Goal: Submit feedback/report problem: Submit feedback/report problem

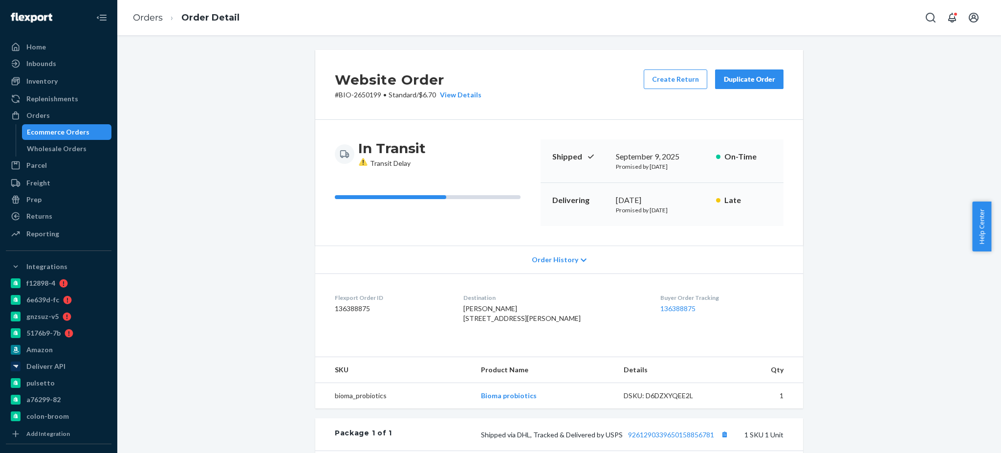
scroll to position [162, 0]
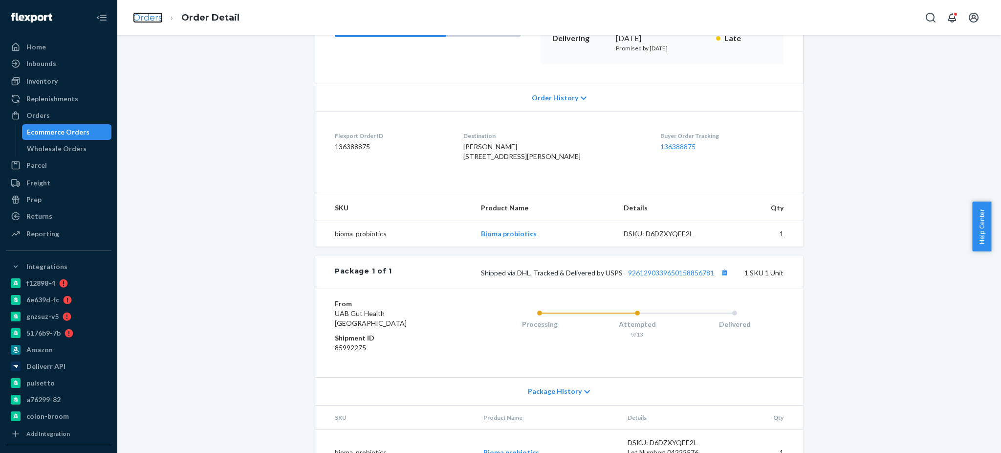
click at [153, 20] on link "Orders" at bounding box center [148, 17] width 30 height 11
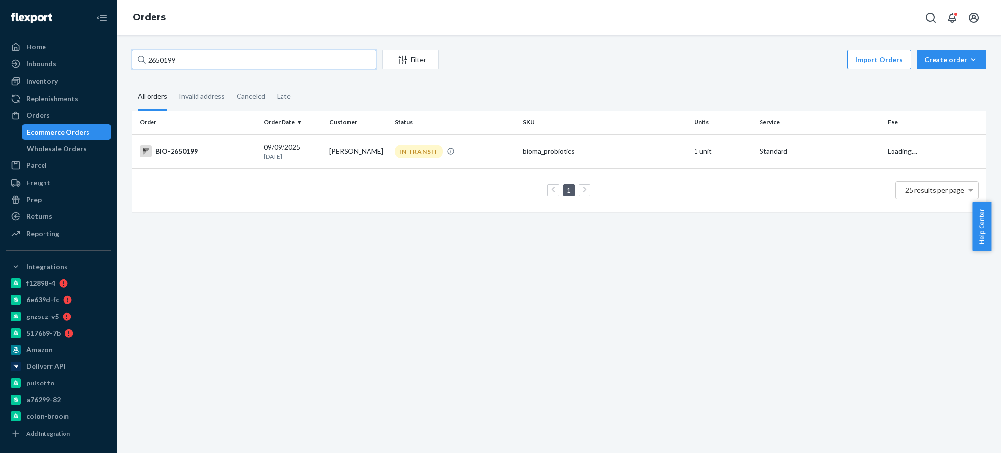
click at [289, 69] on input "2650199" at bounding box center [254, 60] width 244 height 20
paste input "98570"
type input "2698570"
click at [178, 149] on div "BIO-2698570" at bounding box center [198, 151] width 116 height 12
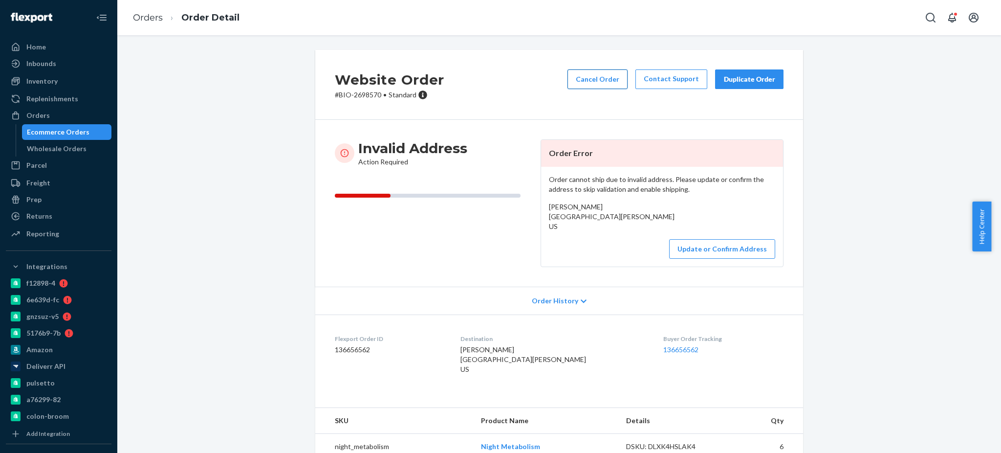
click at [603, 79] on button "Cancel Order" at bounding box center [598, 79] width 60 height 20
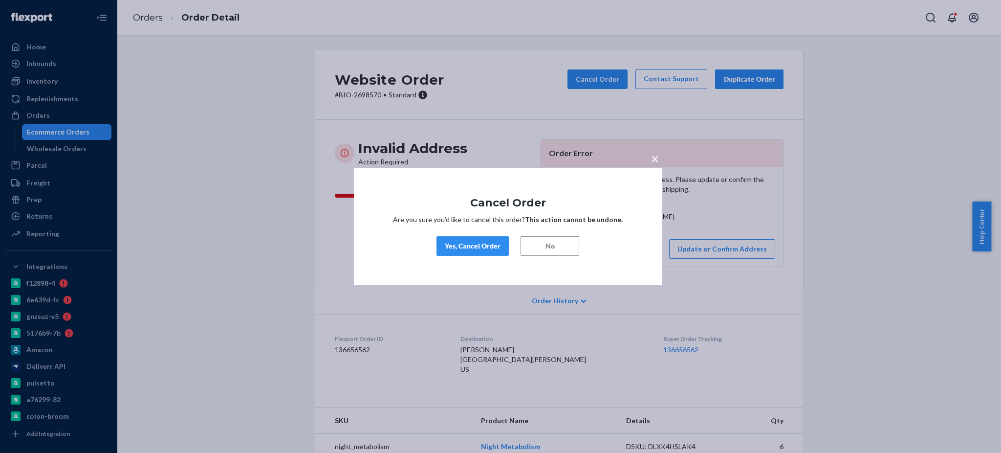
click at [494, 242] on div "Yes, Cancel Order" at bounding box center [473, 246] width 56 height 10
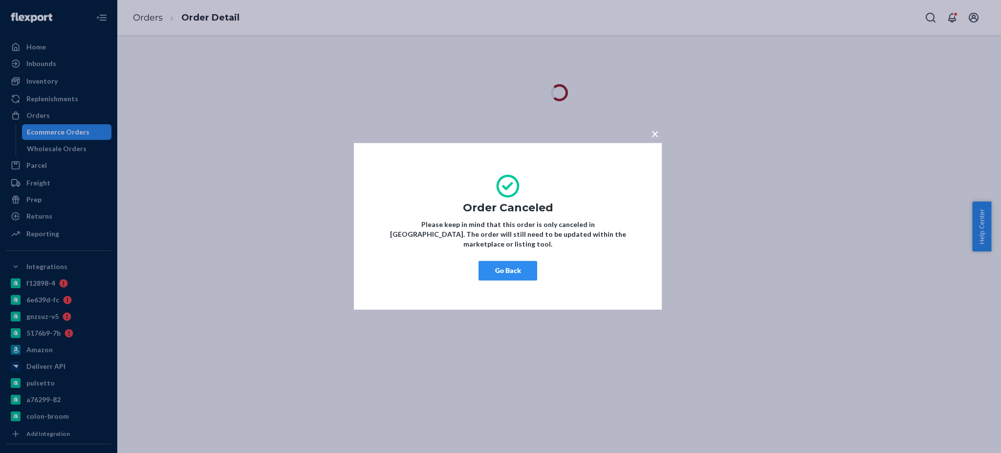
drag, startPoint x: 499, startPoint y: 190, endPoint x: 513, endPoint y: 263, distance: 74.3
click at [513, 263] on div "× Order Canceled Please keep in mind that this order is only canceled in [GEOGR…" at bounding box center [508, 226] width 308 height 167
click at [513, 263] on button "Go Back" at bounding box center [508, 271] width 59 height 20
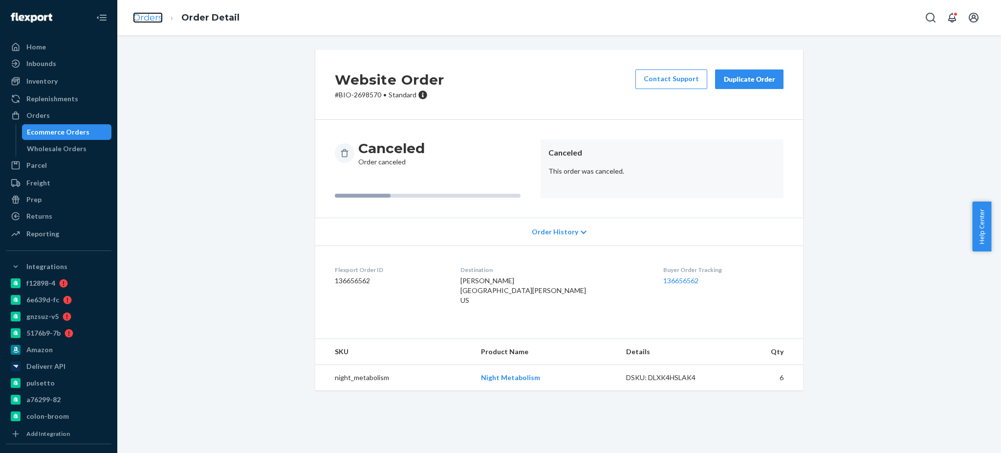
click at [150, 13] on link "Orders" at bounding box center [148, 17] width 30 height 11
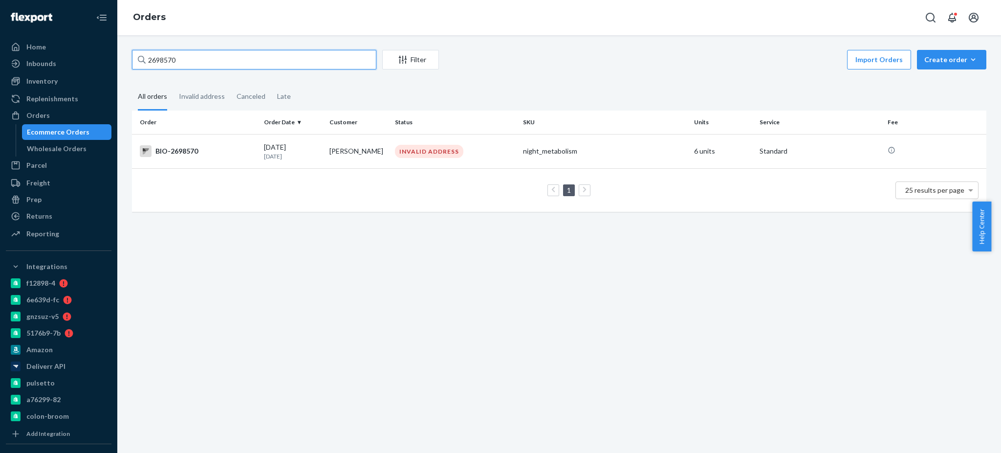
click at [263, 55] on input "2698570" at bounding box center [254, 60] width 244 height 20
paste input "728665"
type input "2728665"
click at [187, 152] on div "BIO-2728665" at bounding box center [198, 151] width 116 height 12
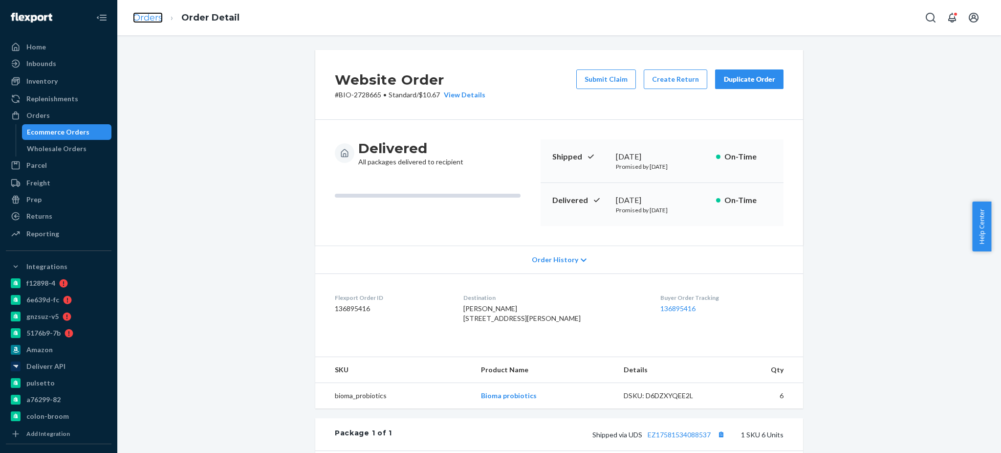
click at [150, 19] on link "Orders" at bounding box center [148, 17] width 30 height 11
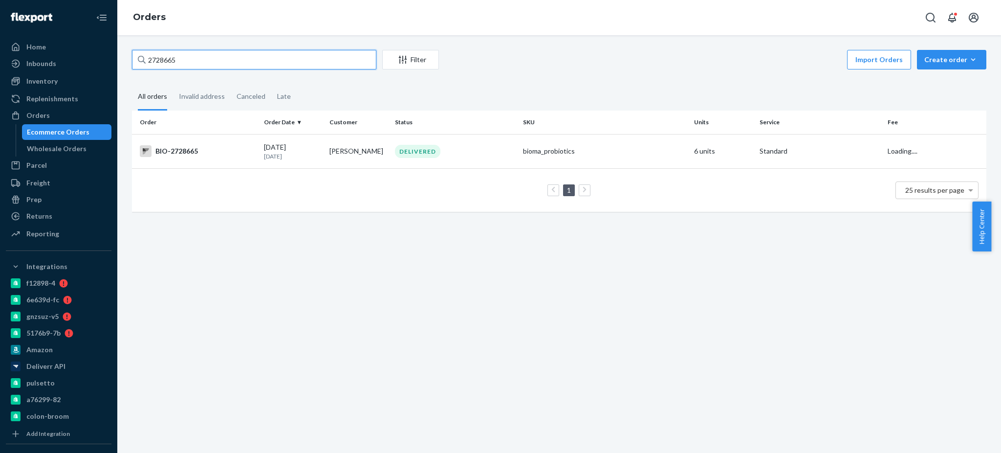
click at [263, 56] on input "2728665" at bounding box center [254, 60] width 244 height 20
paste input "460823"
type input "2460823"
click at [171, 152] on div "BIO-2460823" at bounding box center [198, 151] width 116 height 12
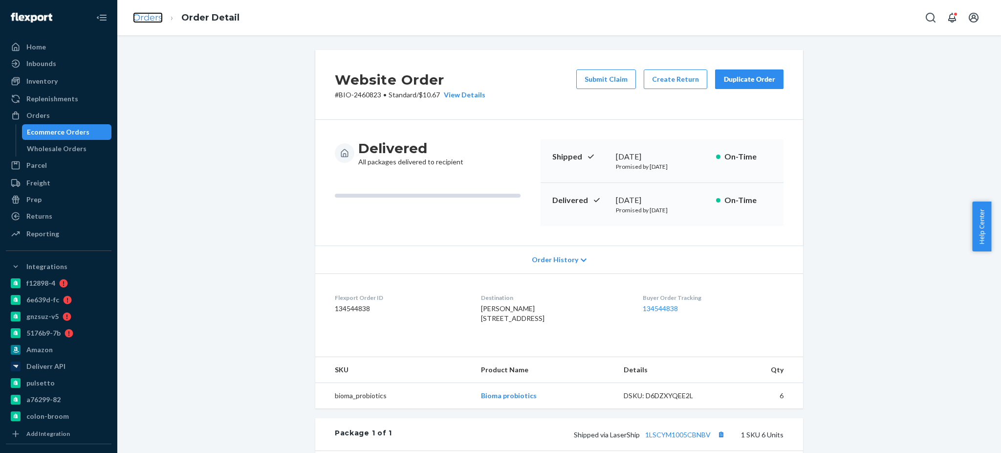
click at [135, 17] on link "Orders" at bounding box center [148, 17] width 30 height 11
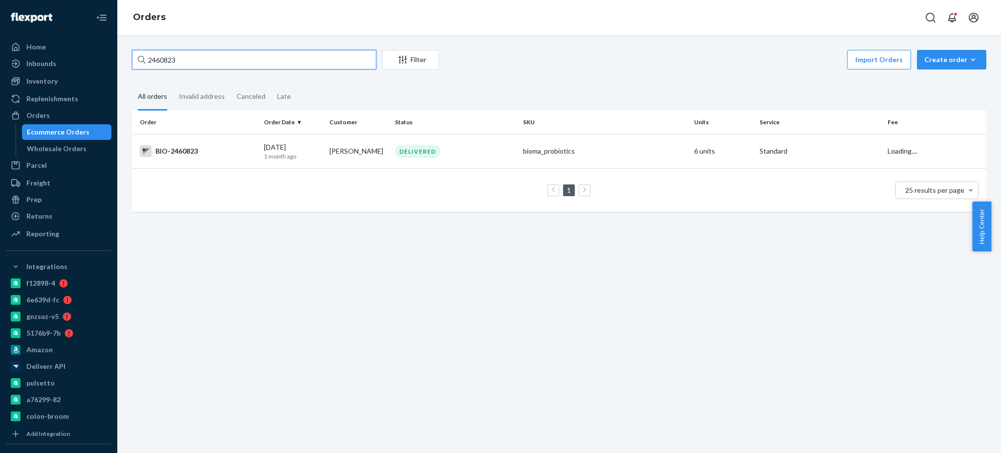
click at [255, 60] on input "2460823" at bounding box center [254, 60] width 244 height 20
paste input "48276"
type input "2448276"
click at [163, 153] on div "BIO-2448276" at bounding box center [198, 151] width 116 height 12
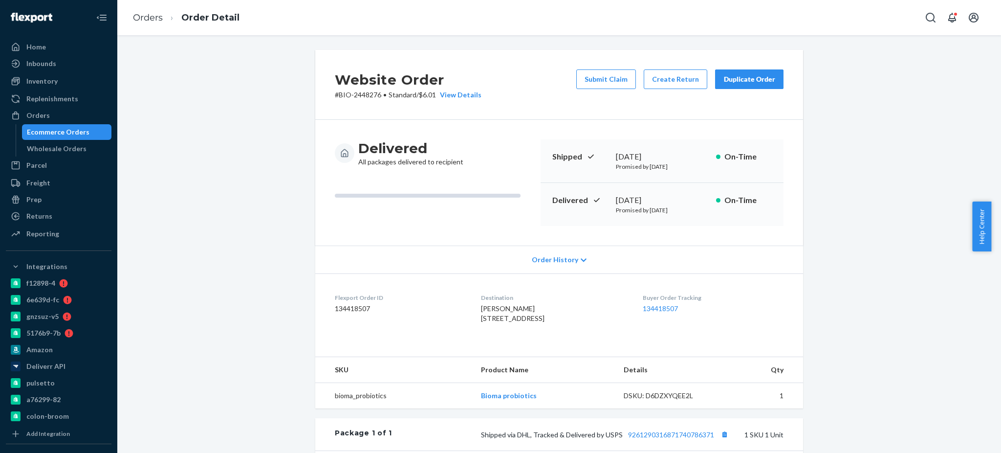
scroll to position [224, 0]
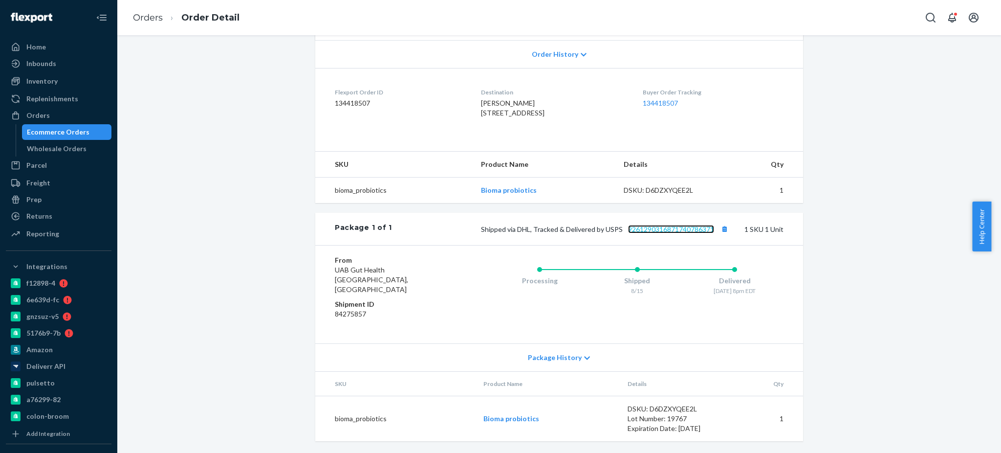
click at [658, 233] on link "9261290316871740786371" at bounding box center [671, 229] width 86 height 8
click at [148, 20] on link "Orders" at bounding box center [148, 17] width 30 height 11
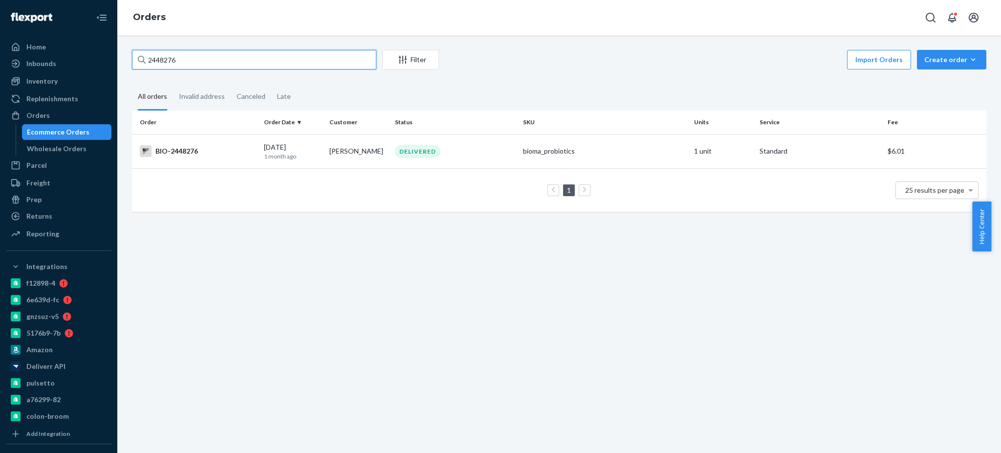
click at [220, 63] on input "2448276" at bounding box center [254, 60] width 244 height 20
paste input "2708739"
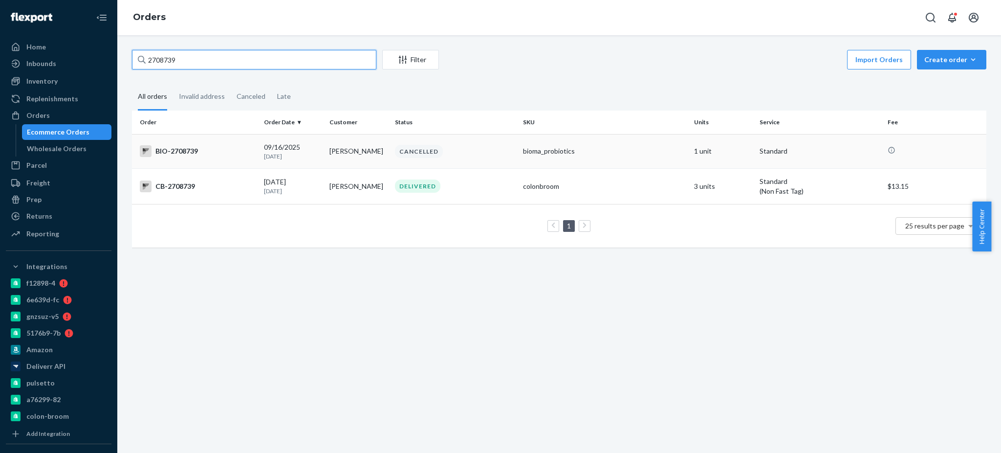
type input "2708739"
click at [175, 152] on div "BIO-2708739" at bounding box center [198, 151] width 116 height 12
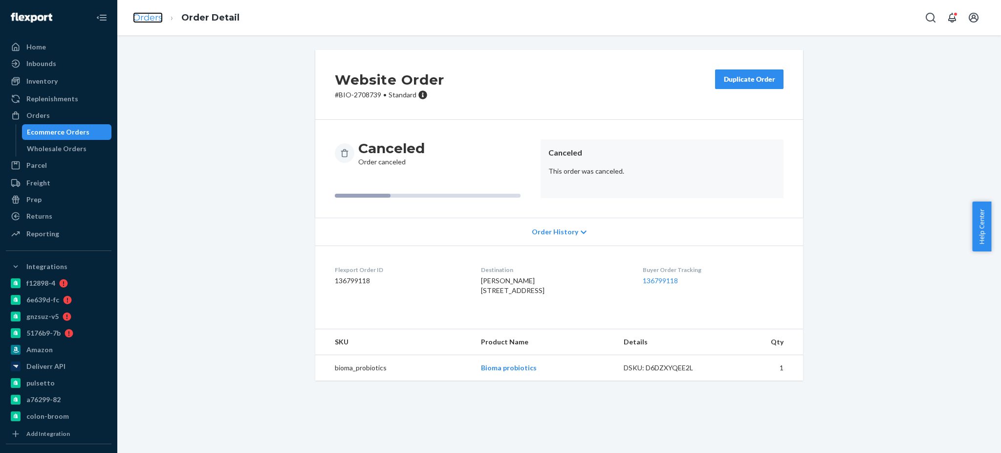
click at [140, 16] on link "Orders" at bounding box center [148, 17] width 30 height 11
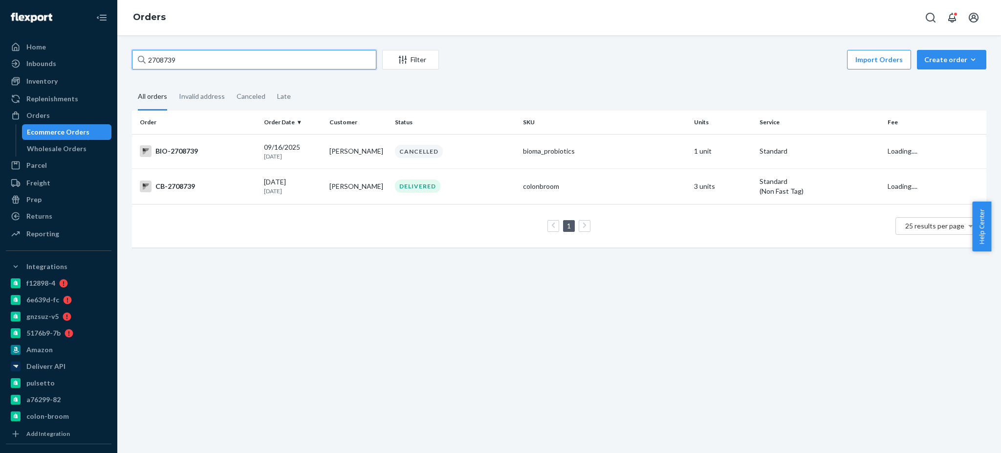
click at [201, 63] on input "2708739" at bounding box center [254, 60] width 244 height 20
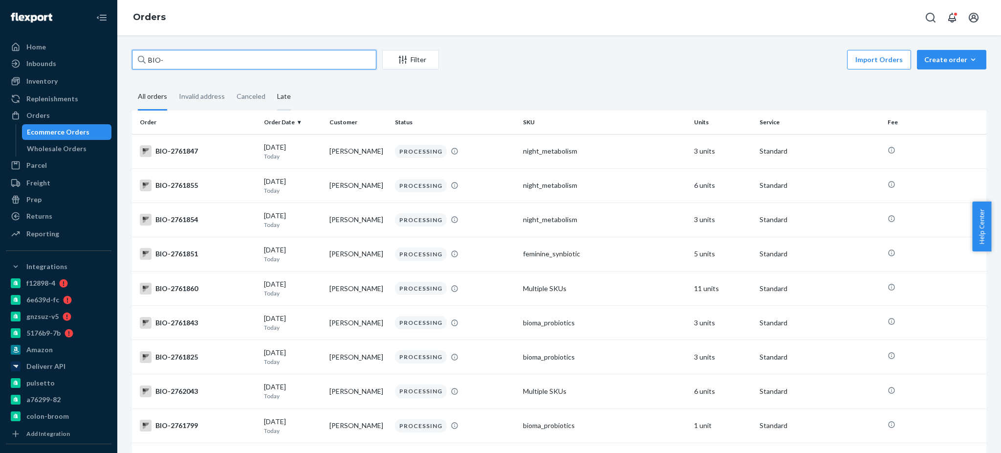
paste input "IN 16705"
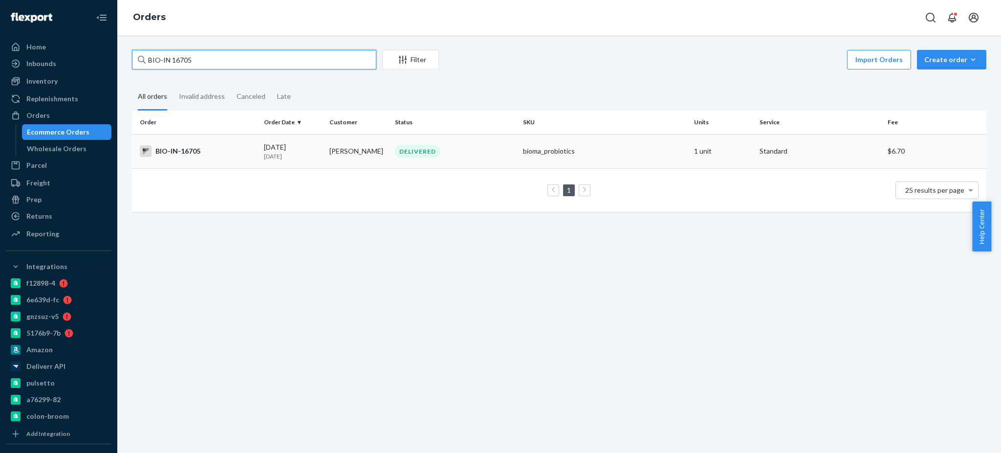
type input "BIO-IN 16705"
click at [206, 152] on div "BIO-IN-16705" at bounding box center [198, 151] width 116 height 12
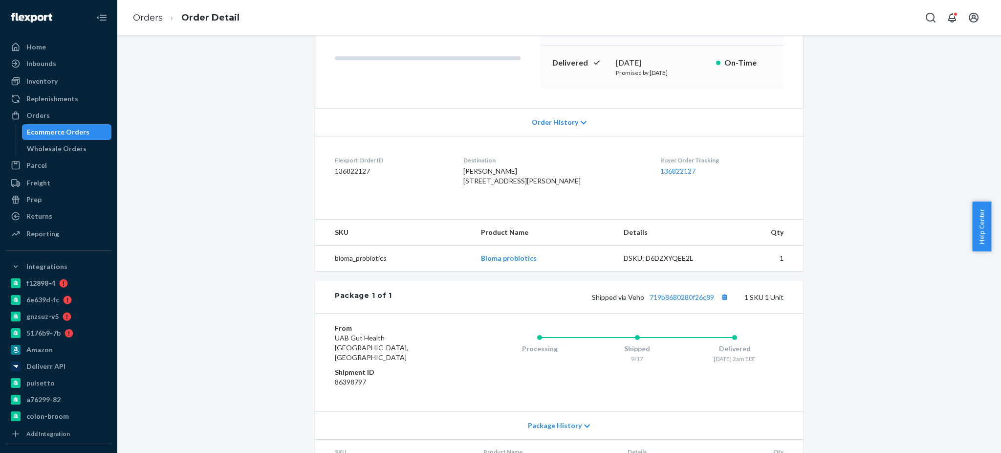
scroll to position [138, 0]
click at [674, 301] on link "719b8680280f26c89" at bounding box center [682, 296] width 65 height 8
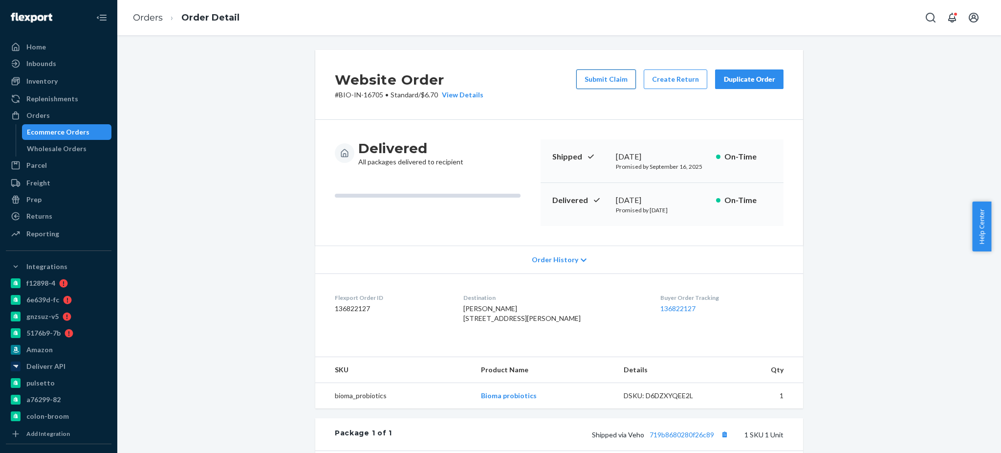
click at [608, 79] on button "Submit Claim" at bounding box center [606, 79] width 60 height 20
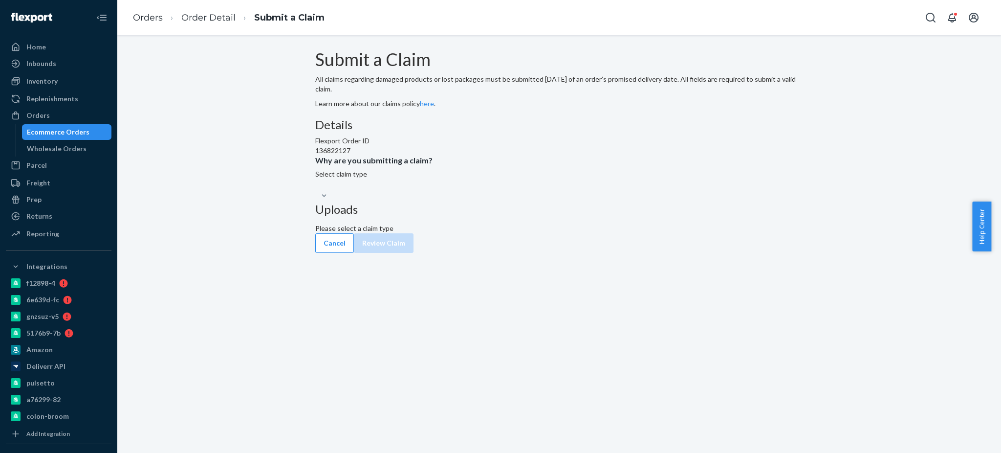
click at [483, 200] on div "Select claim type" at bounding box center [559, 184] width 488 height 31
click at [316, 190] on input "Why are you submitting a claim? Select claim type" at bounding box center [315, 185] width 1 height 10
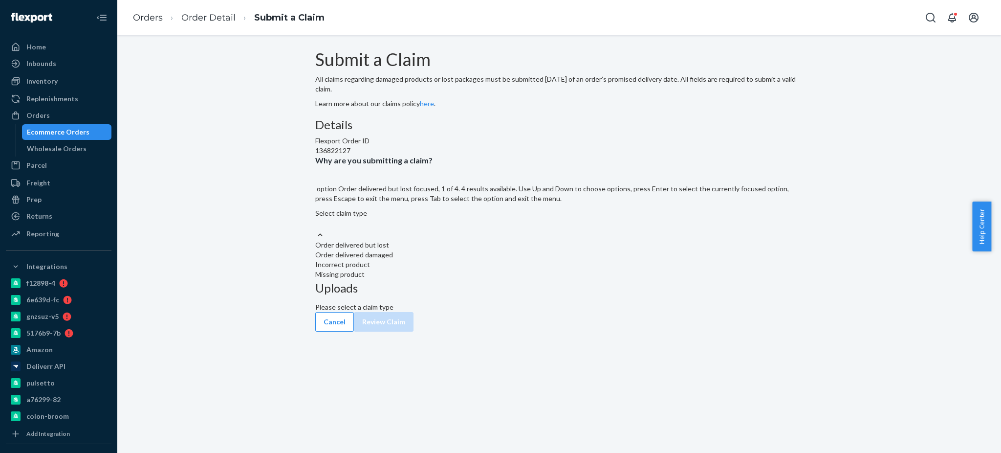
click at [493, 230] on div "Select claim type" at bounding box center [559, 219] width 488 height 22
click at [316, 229] on input "Why are you submitting a claim? option Order delivered but lost focused, 1 of 4…" at bounding box center [315, 224] width 1 height 10
click at [472, 250] on div "Order delivered but lost" at bounding box center [559, 245] width 488 height 10
click at [316, 229] on input "Why are you submitting a claim? option Order delivered but lost focused, 1 of 4…" at bounding box center [315, 224] width 1 height 10
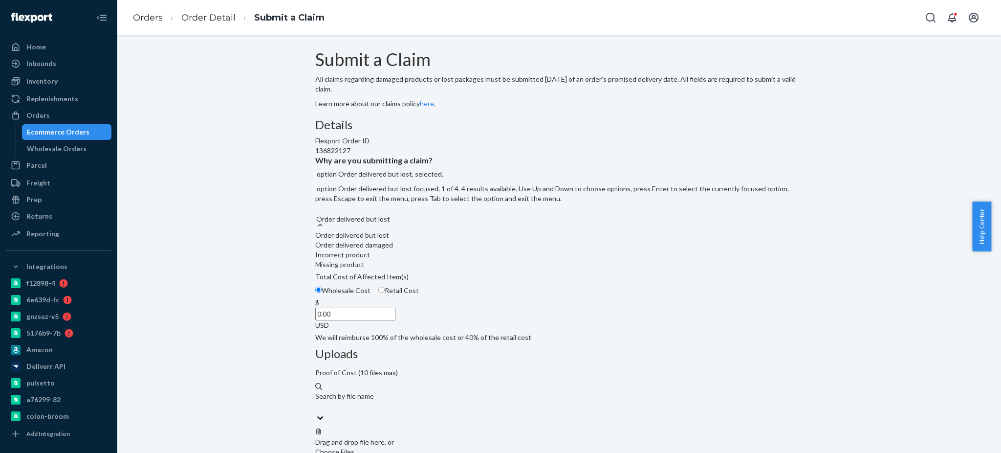
click at [475, 220] on div "Order delivered but lost" at bounding box center [559, 214] width 488 height 12
click at [316, 219] on input "Why are you submitting a claim? option Order delivered but lost, selected. opti…" at bounding box center [315, 214] width 1 height 10
click at [454, 240] on div "Order delivered but lost" at bounding box center [559, 235] width 488 height 10
click at [316, 219] on input "Why are you submitting a claim? option Order delivered but lost, selected. opti…" at bounding box center [315, 214] width 1 height 10
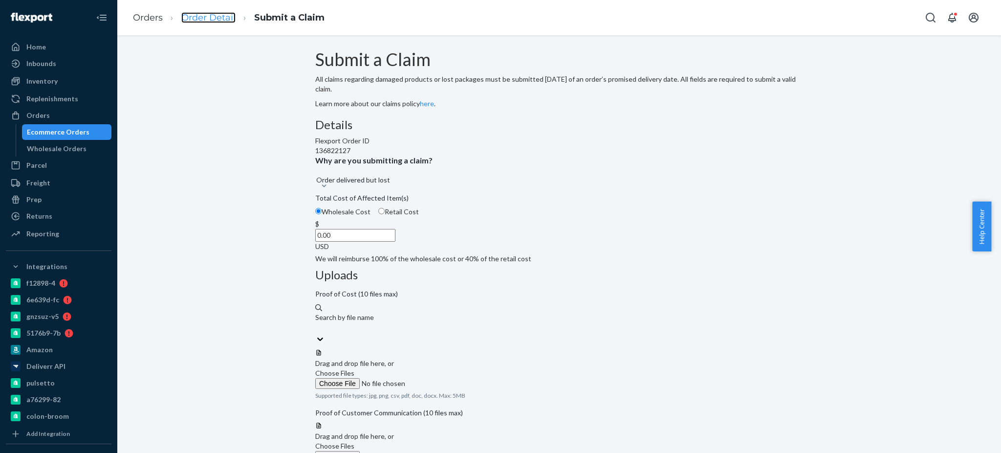
click at [204, 14] on link "Order Detail" at bounding box center [208, 17] width 54 height 11
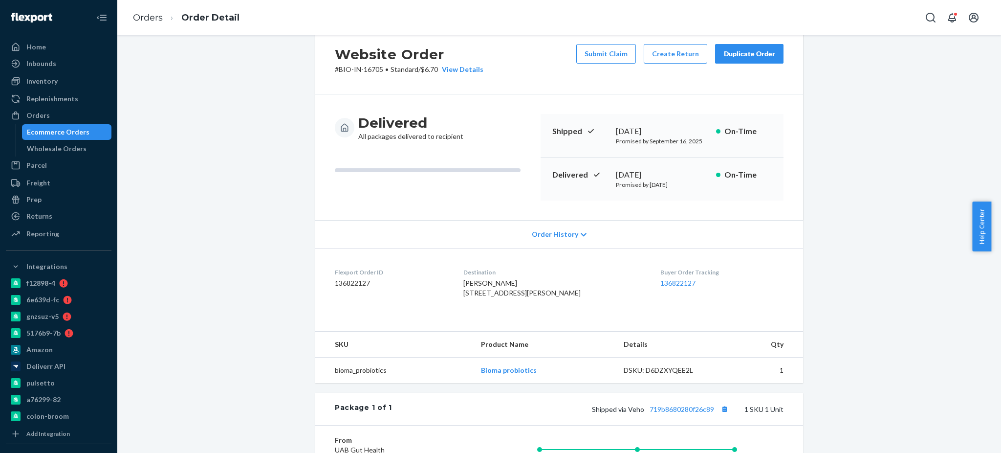
scroll to position [28, 0]
click at [596, 54] on button "Submit Claim" at bounding box center [606, 52] width 60 height 20
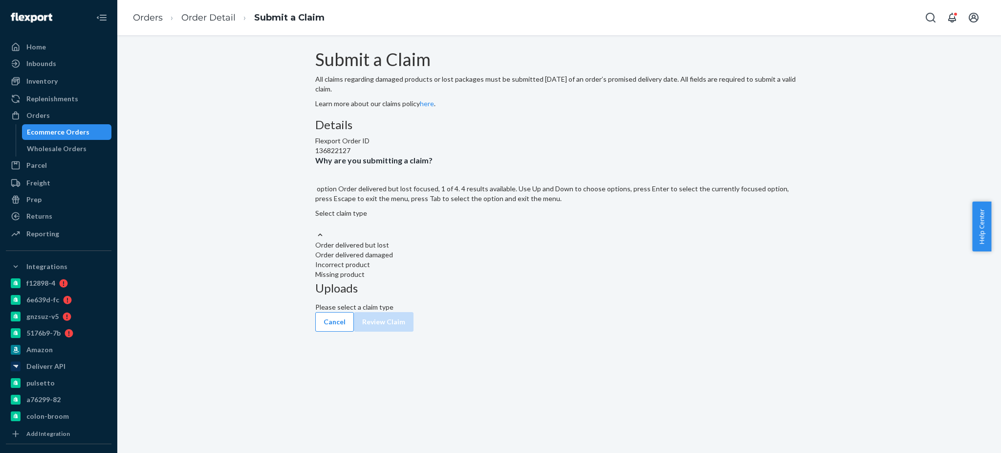
click at [464, 250] on div "Order delivered but lost" at bounding box center [559, 245] width 488 height 10
click at [316, 229] on input "Why are you submitting a claim? option Order delivered but lost focused, 1 of 4…" at bounding box center [315, 224] width 1 height 10
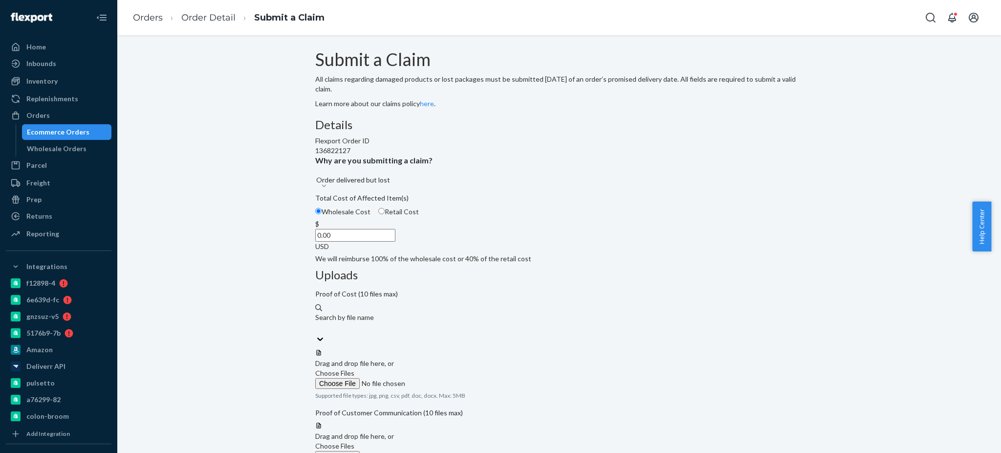
click at [395, 241] on input "0.00" at bounding box center [355, 235] width 80 height 13
type input "23.12"
click at [354, 369] on span "Choose Files" at bounding box center [334, 373] width 39 height 8
click at [448, 378] on input "Choose Files" at bounding box center [381, 383] width 133 height 11
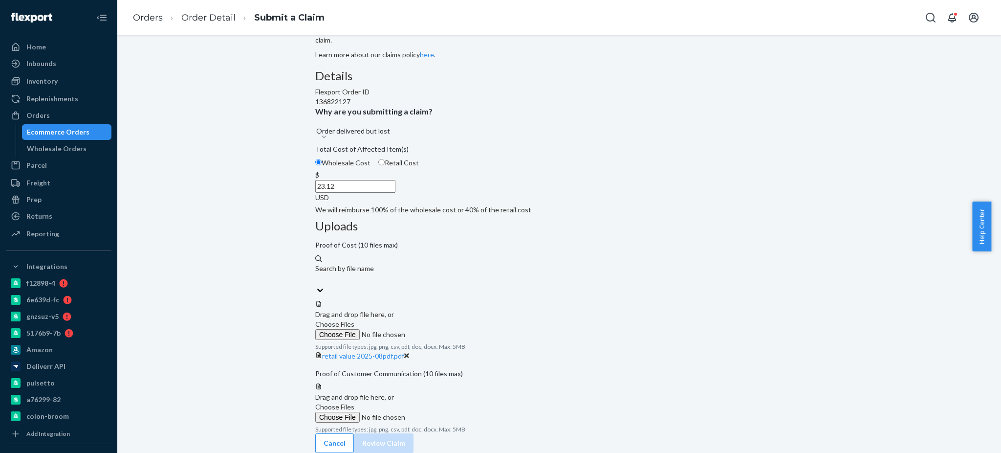
click at [354, 402] on span "Choose Files" at bounding box center [334, 406] width 39 height 8
click at [448, 412] on input "Choose Files" at bounding box center [381, 417] width 133 height 11
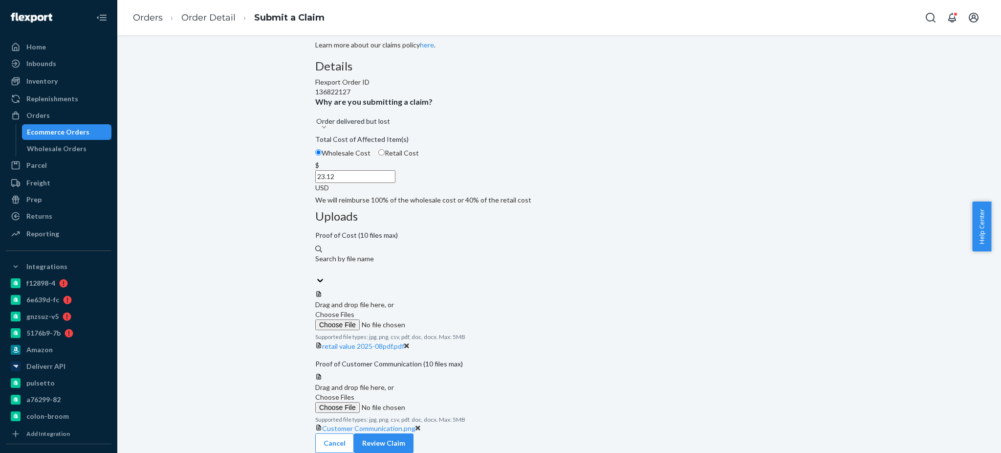
scroll to position [118, 0]
click at [354, 393] on span "Choose Files" at bounding box center [334, 397] width 39 height 8
click at [448, 402] on input "Choose Files" at bounding box center [381, 407] width 133 height 11
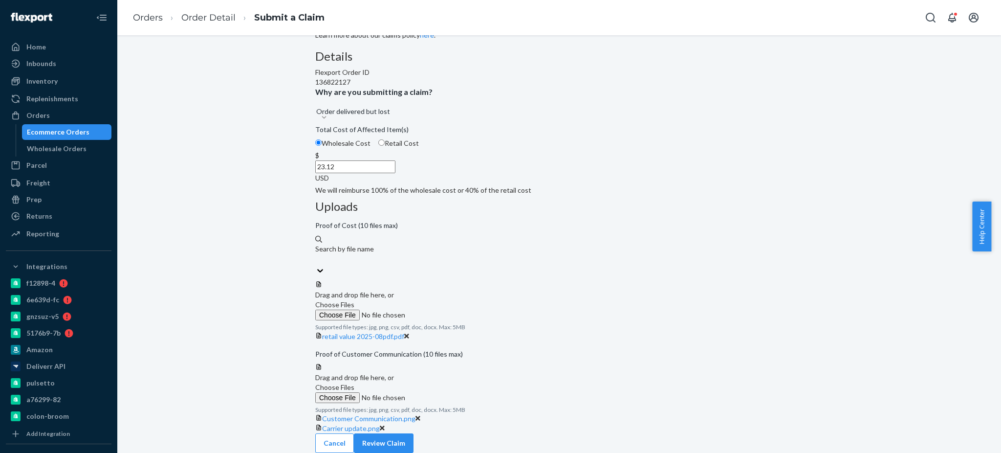
scroll to position [156, 0]
click at [414, 437] on button "Review Claim" at bounding box center [384, 443] width 60 height 20
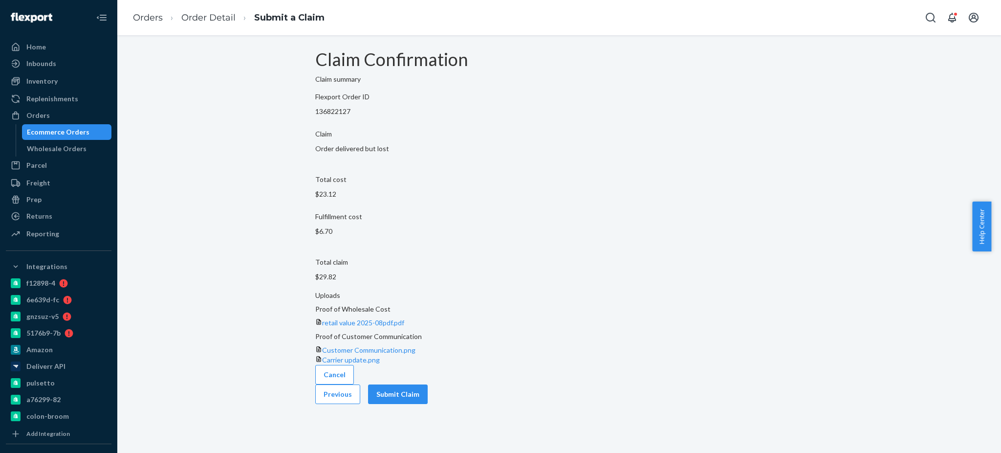
scroll to position [0, 0]
click at [428, 390] on button "Submit Claim" at bounding box center [398, 394] width 60 height 20
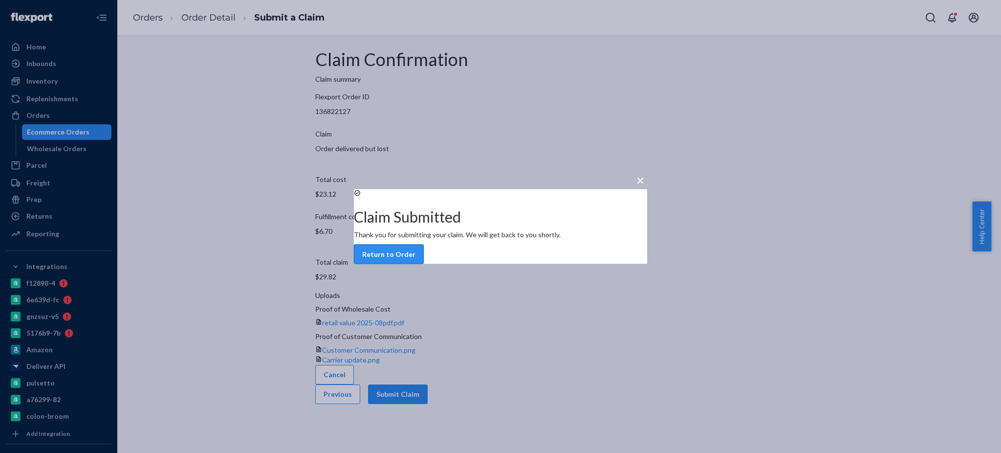
click at [424, 261] on button "Return to Order" at bounding box center [389, 254] width 70 height 20
